Goal: Browse casually: Explore the website without a specific task or goal

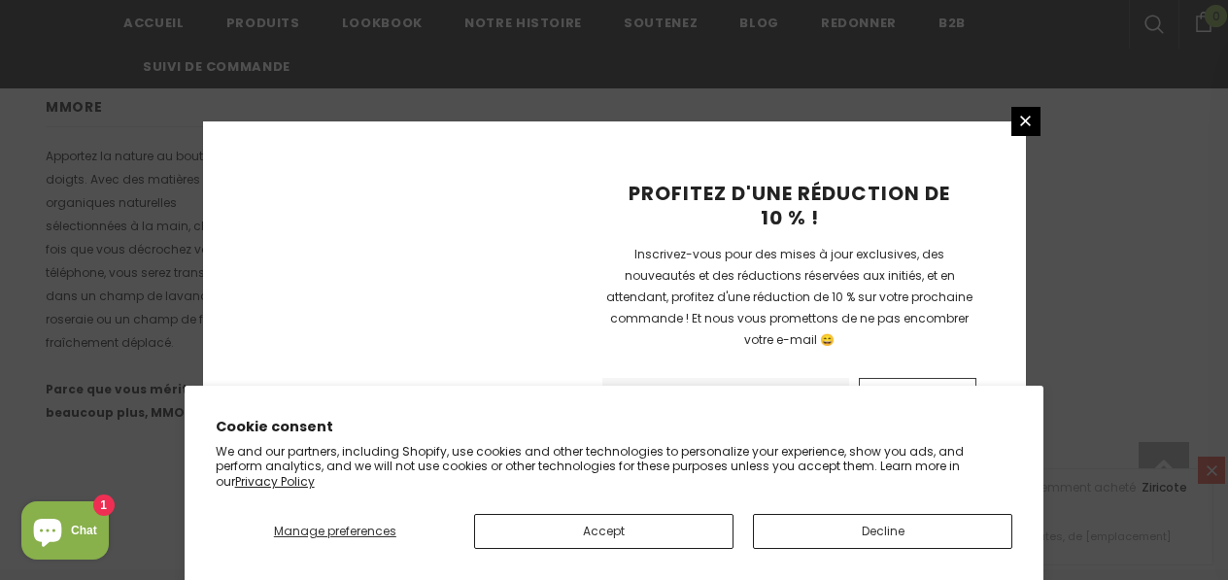
scroll to position [1498, 0]
